Goal: Task Accomplishment & Management: Complete application form

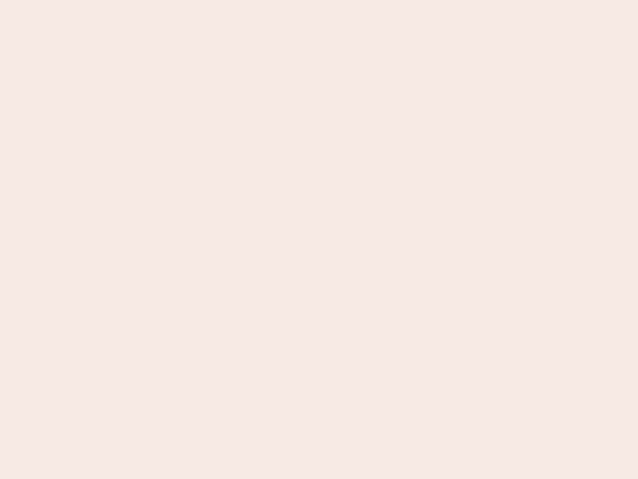
click at [319, 239] on nb-app "Almost there Thank you for registering for Newbook. Your account is under revie…" at bounding box center [319, 239] width 638 height 479
click at [319, 0] on nb-app "Almost there Thank you for registering for Newbook. Your account is under revie…" at bounding box center [319, 239] width 638 height 479
click at [341, 0] on nb-app "Almost there Thank you for registering for Newbook. Your account is under revie…" at bounding box center [319, 239] width 638 height 479
click at [319, 239] on nb-app "Almost there Thank you for registering for Newbook. Your account is under revie…" at bounding box center [319, 239] width 638 height 479
click at [319, 0] on nb-app "Almost there Thank you for registering for Newbook. Your account is under revie…" at bounding box center [319, 239] width 638 height 479
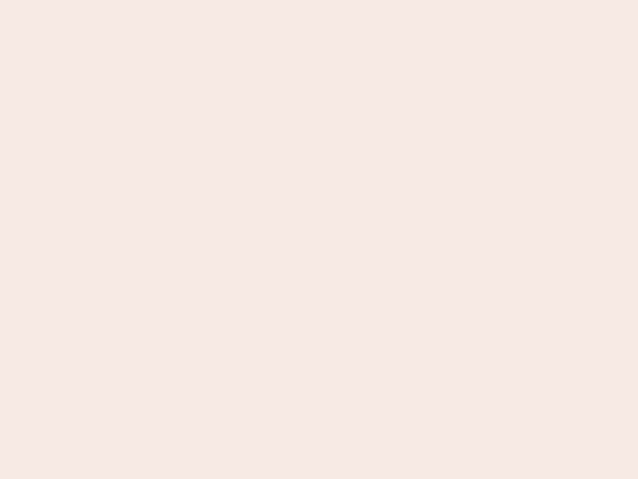
click at [223, 0] on nb-app "Almost there Thank you for registering for Newbook. Your account is under revie…" at bounding box center [319, 239] width 638 height 479
click at [319, 239] on nb-app "Almost there Thank you for registering for Newbook. Your account is under revie…" at bounding box center [319, 239] width 638 height 479
click at [319, 0] on nb-app "Almost there Thank you for registering for Newbook. Your account is under revie…" at bounding box center [319, 239] width 638 height 479
click at [223, 0] on nb-app "Almost there Thank you for registering for Newbook. Your account is under revie…" at bounding box center [319, 239] width 638 height 479
click at [319, 239] on nb-app "Almost there Thank you for registering for Newbook. Your account is under revie…" at bounding box center [319, 239] width 638 height 479
